Goal: Information Seeking & Learning: Learn about a topic

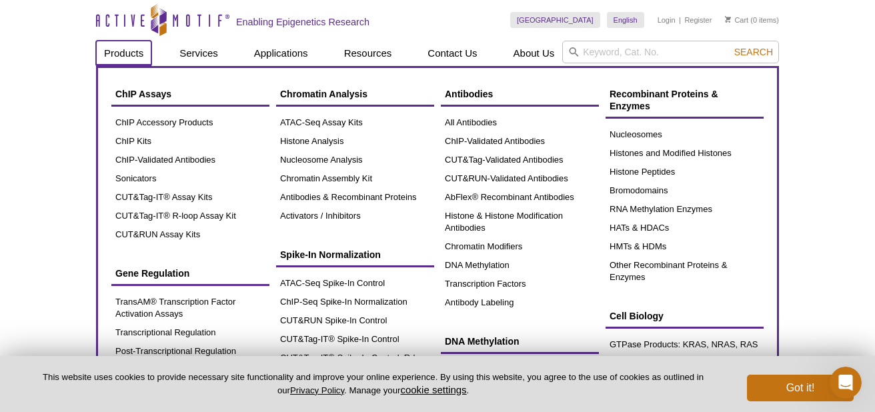
click at [132, 55] on link "Products" at bounding box center [123, 53] width 55 height 25
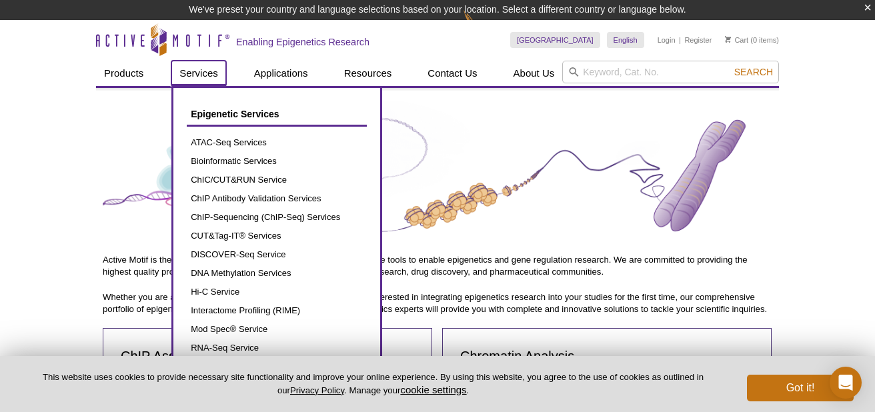
click at [205, 72] on link "Services" at bounding box center [198, 73] width 55 height 25
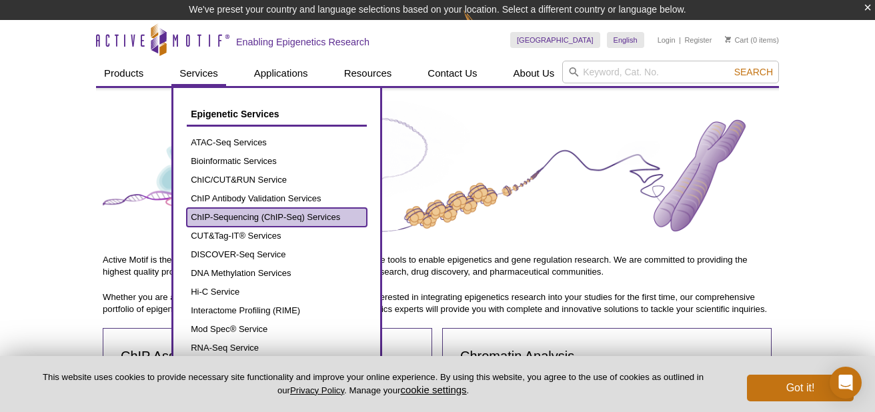
click at [243, 214] on link "ChIP-Sequencing (ChIP-Seq) Services" at bounding box center [277, 217] width 180 height 19
click at [239, 219] on link "ChIP-Sequencing (ChIP-Seq) Services" at bounding box center [277, 217] width 180 height 19
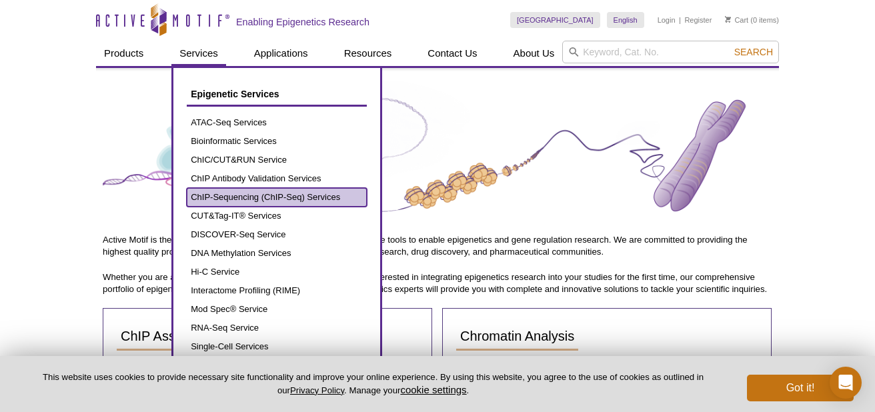
click at [236, 192] on link "ChIP-Sequencing (ChIP-Seq) Services" at bounding box center [277, 197] width 180 height 19
click at [237, 193] on link "ChIP-Sequencing (ChIP-Seq) Services" at bounding box center [277, 197] width 180 height 19
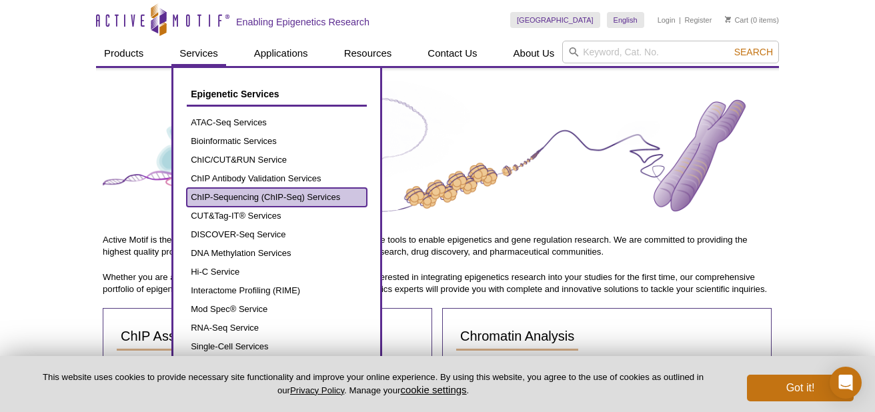
click at [237, 193] on link "ChIP-Sequencing (ChIP-Seq) Services" at bounding box center [277, 197] width 180 height 19
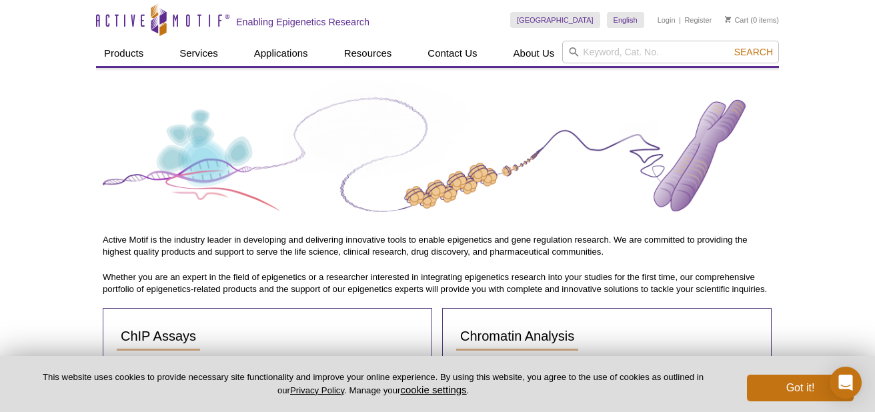
click at [439, 215] on img at bounding box center [437, 155] width 669 height 151
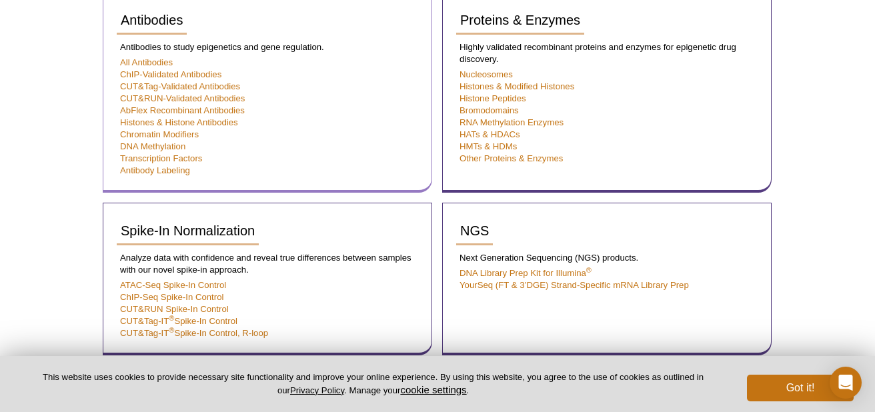
scroll to position [481, 0]
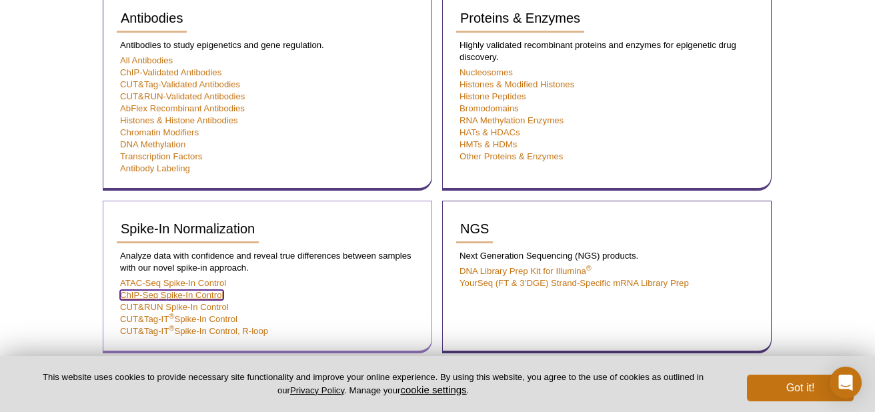
click at [202, 292] on link "ChIP-Seq Spike-In Control" at bounding box center [171, 295] width 103 height 10
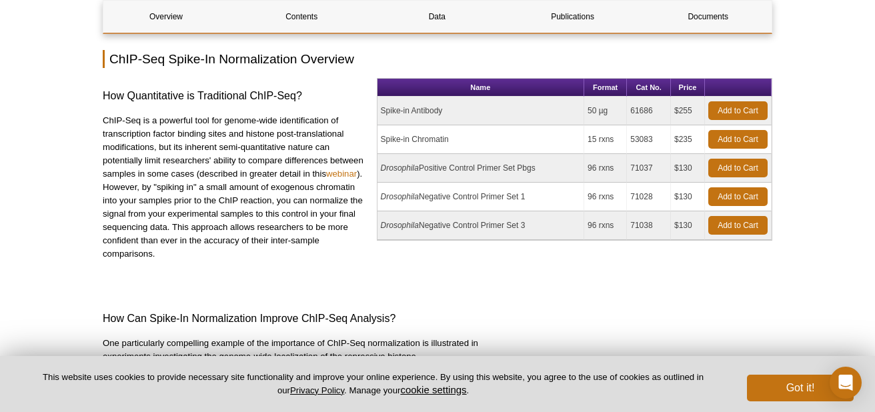
scroll to position [110, 0]
